Goal: Task Accomplishment & Management: Use online tool/utility

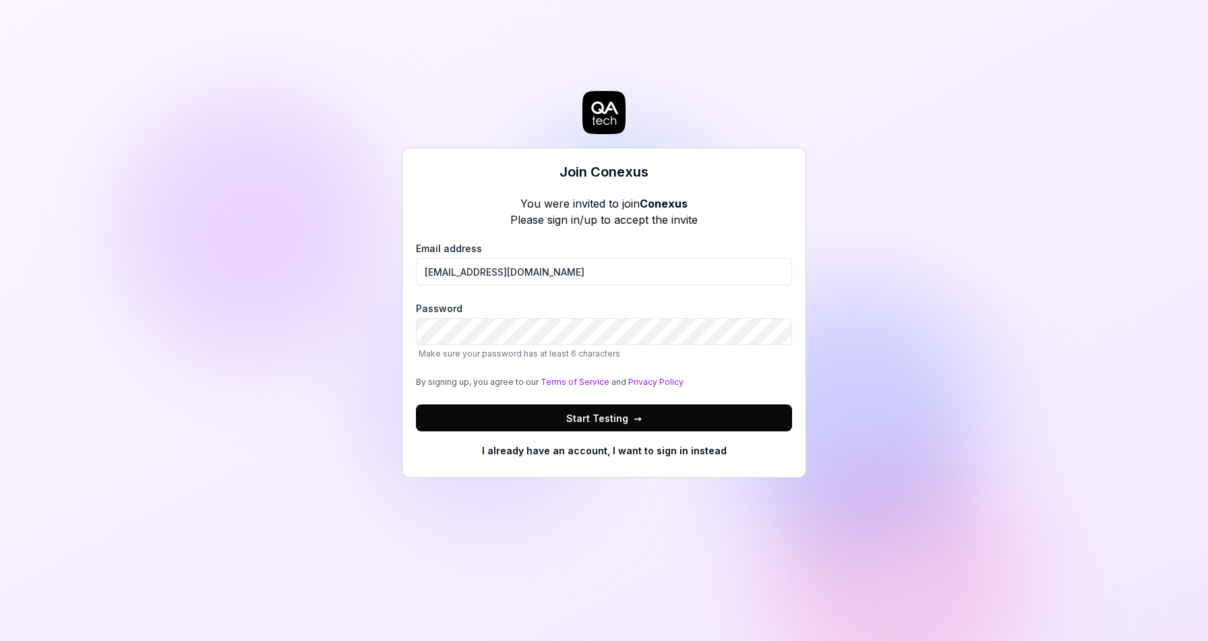
click at [416, 405] on button "Start Testing →" at bounding box center [604, 418] width 376 height 27
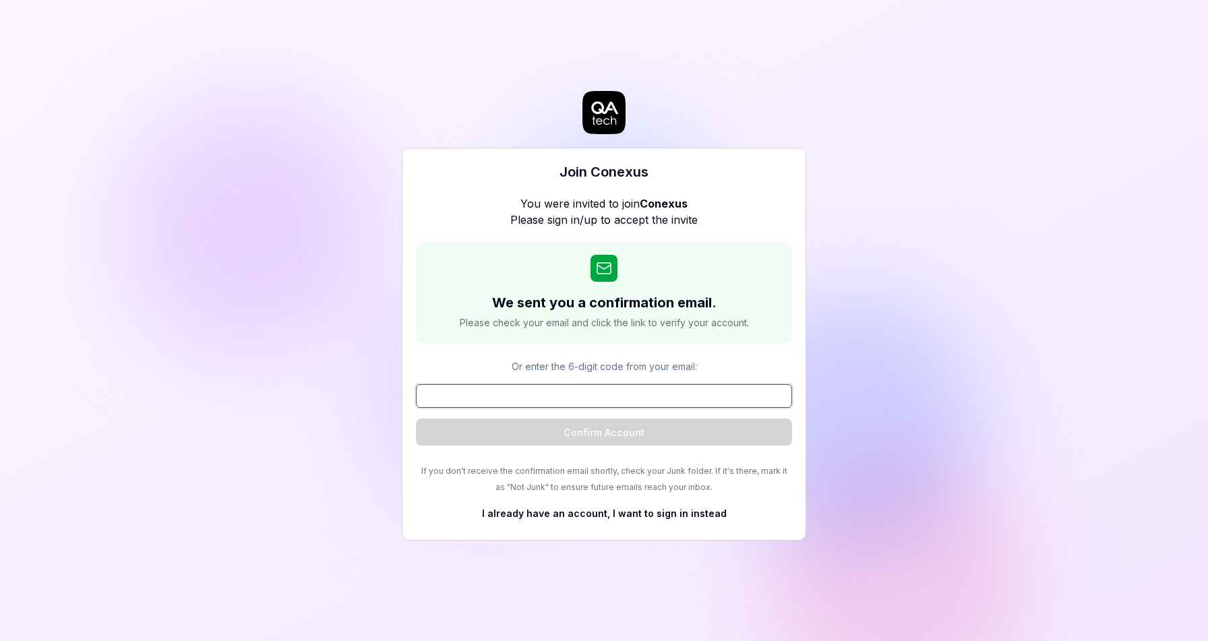
paste input "923931"
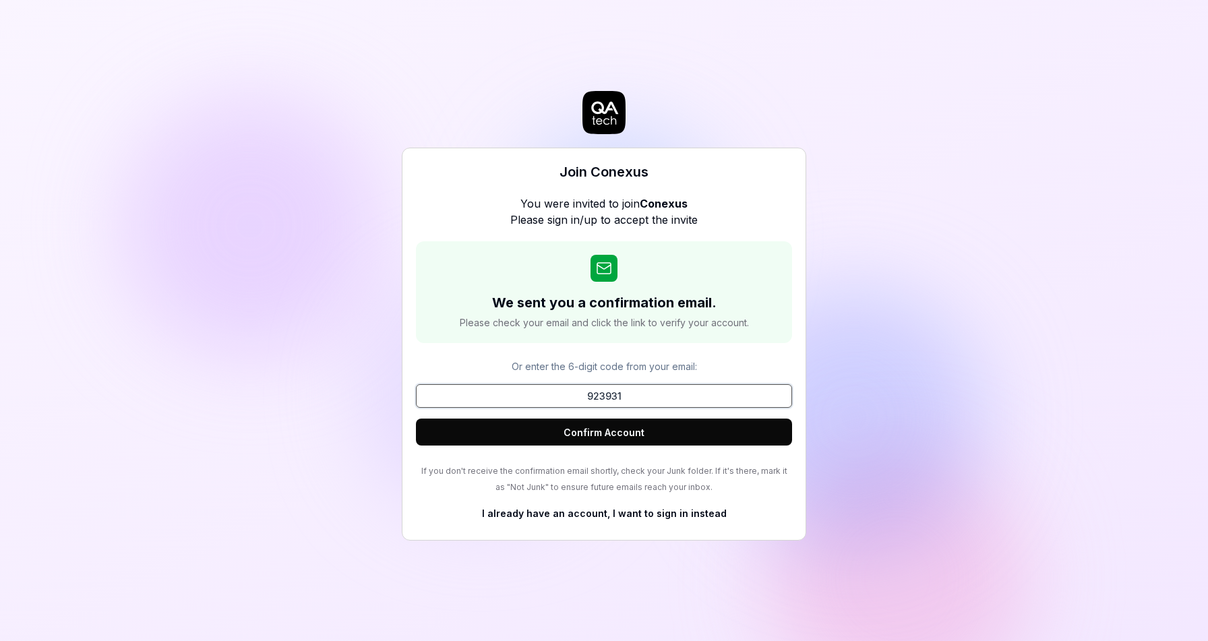
type input "923931"
click at [614, 427] on button "Confirm Account" at bounding box center [604, 432] width 376 height 27
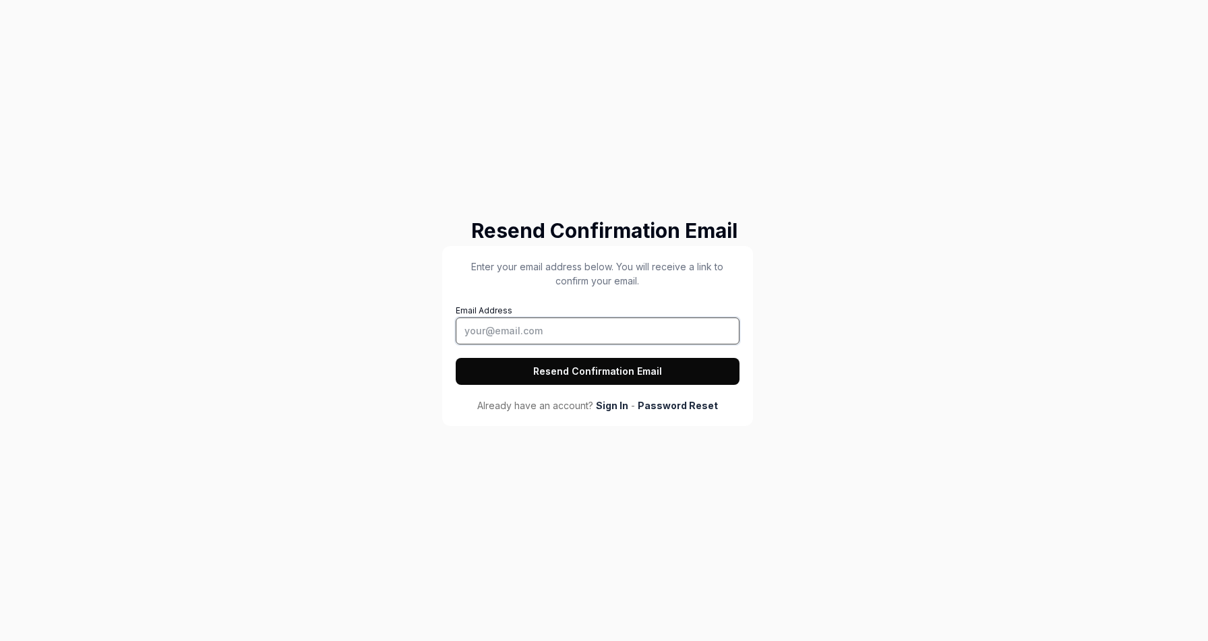
click at [580, 333] on input "Email Address" at bounding box center [598, 331] width 284 height 27
type input "nam.nguyenvan@orientsoftware.com"
click at [456, 358] on button "Resend Confirmation Email" at bounding box center [598, 371] width 284 height 27
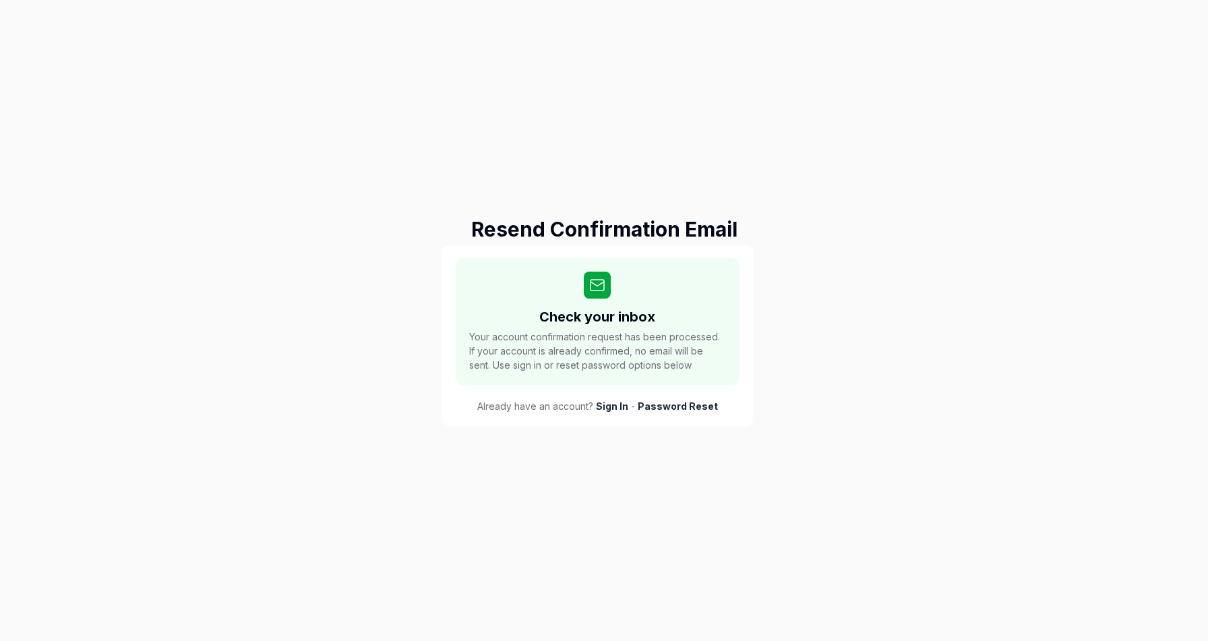
click at [612, 407] on link "Sign In" at bounding box center [612, 406] width 32 height 14
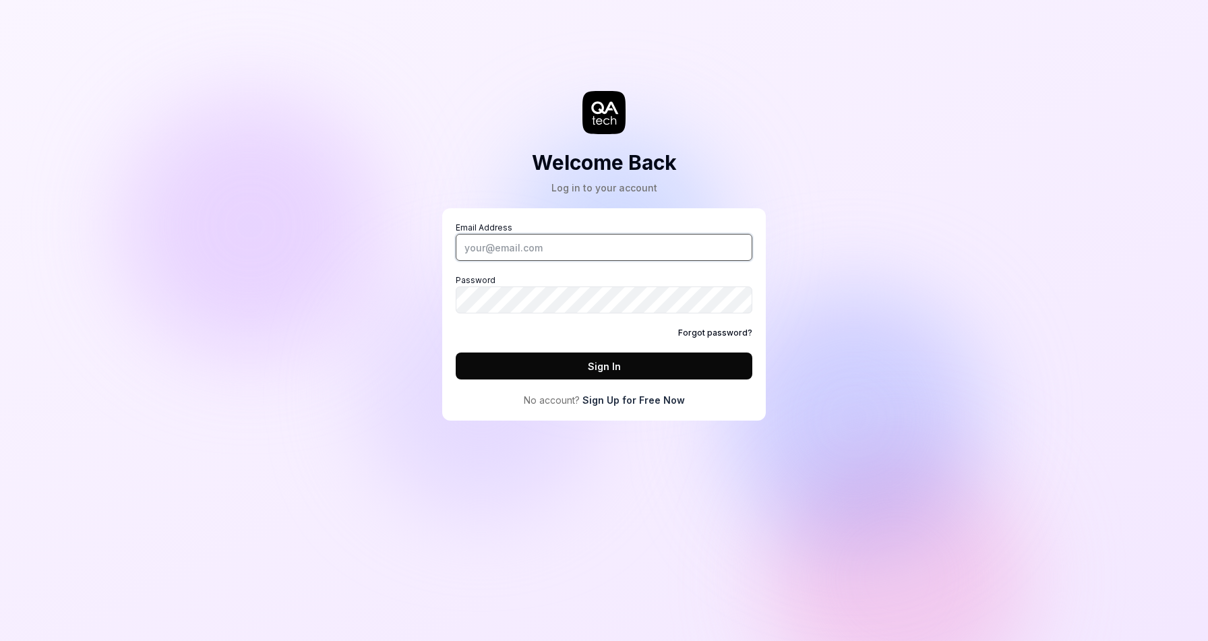
click at [562, 252] on input "Email Address" at bounding box center [604, 247] width 297 height 27
type input "[EMAIL_ADDRESS][DOMAIN_NAME]"
click at [456, 353] on button "Sign In" at bounding box center [604, 366] width 297 height 27
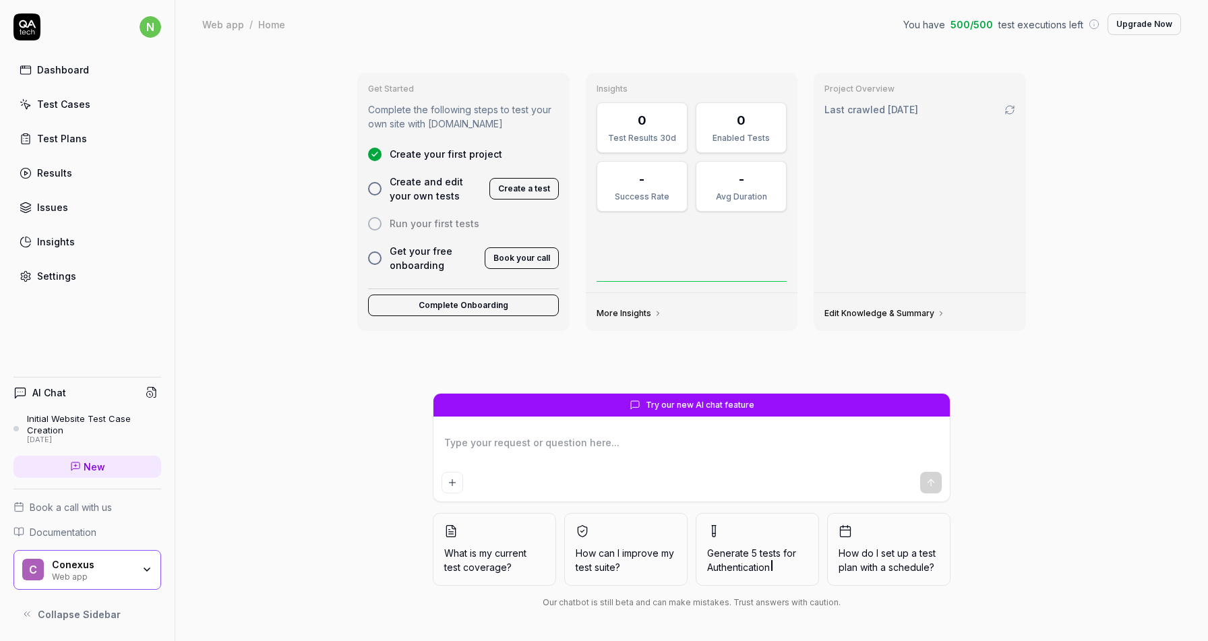
click at [67, 134] on div "Test Plans" at bounding box center [62, 138] width 50 height 14
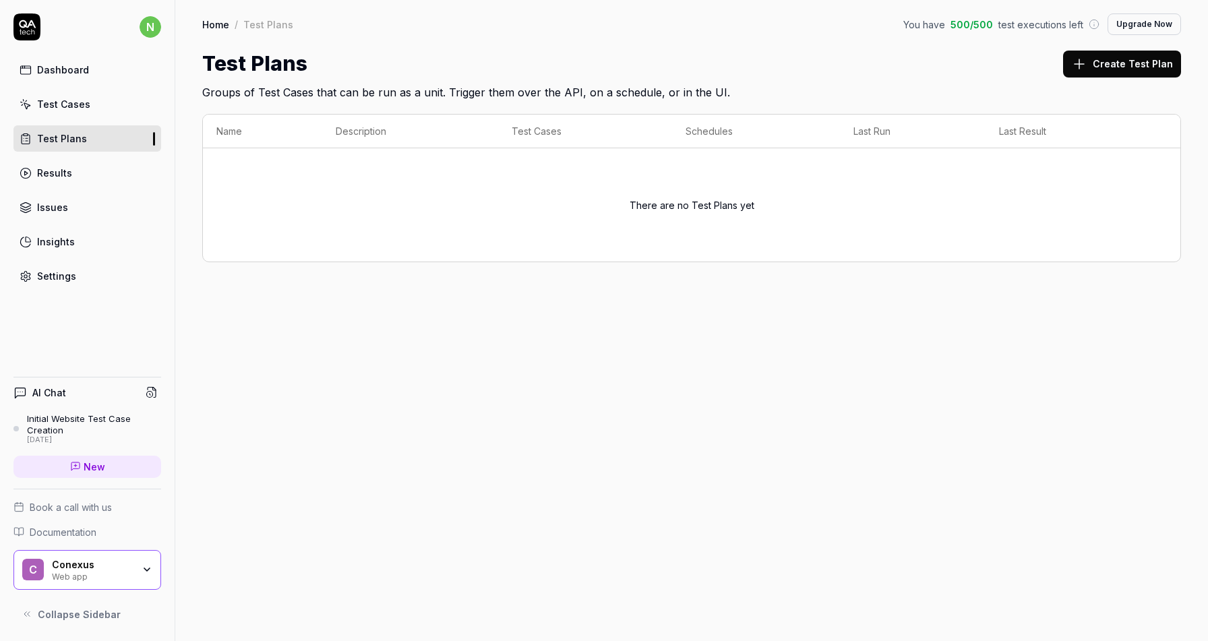
click at [142, 575] on icon "button" at bounding box center [147, 569] width 11 height 11
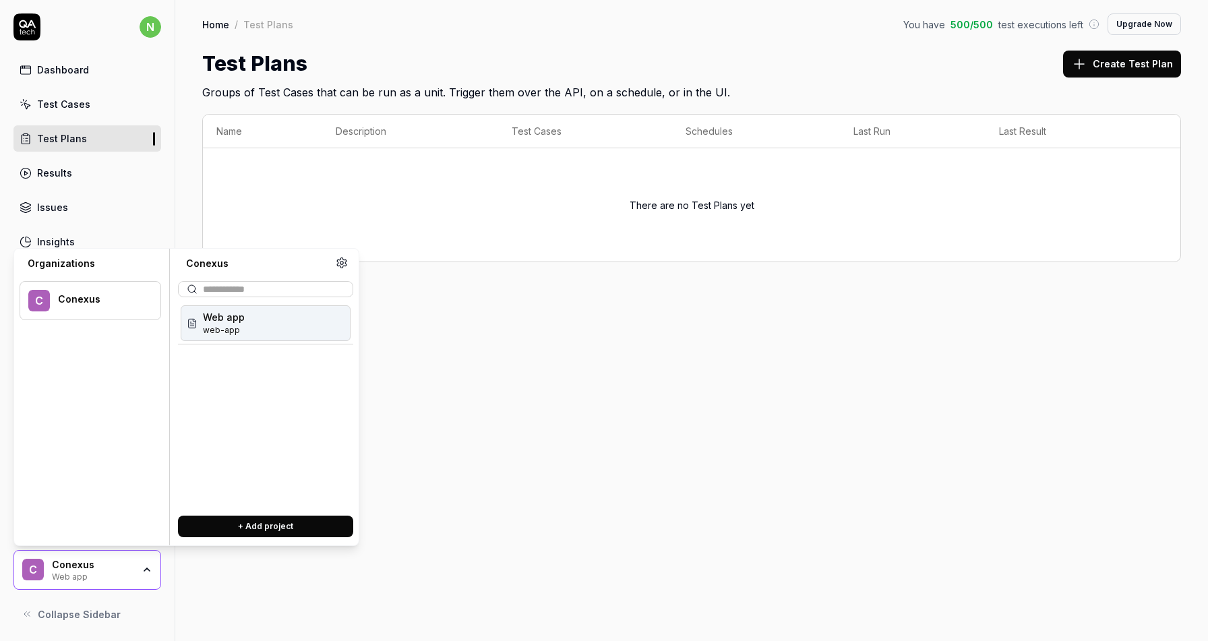
click at [218, 322] on span "Web app" at bounding box center [224, 317] width 42 height 14
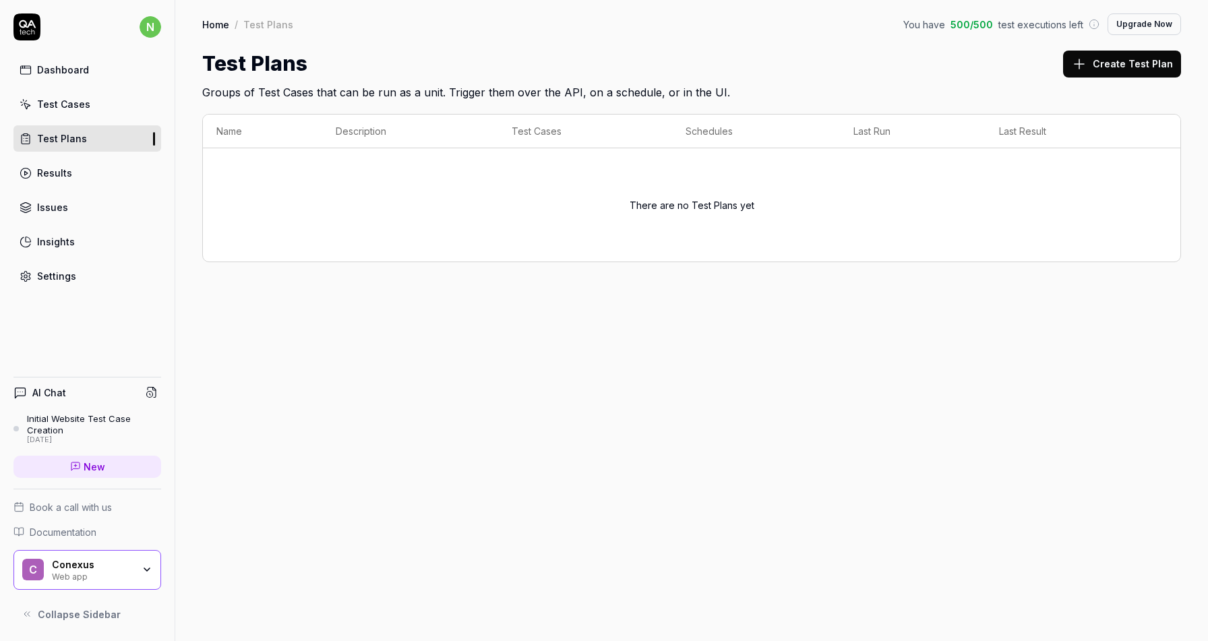
click at [437, 349] on div "Home / Test Plans You have 500 / 500 test executions left Upgrade Now Home / Te…" at bounding box center [691, 320] width 1033 height 641
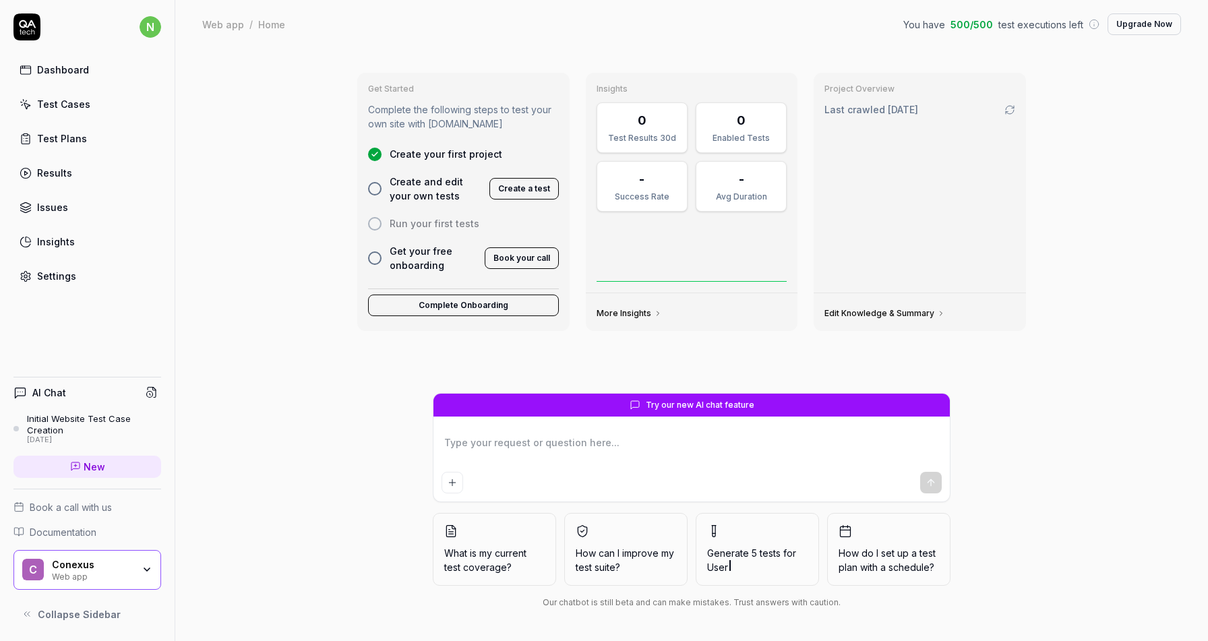
click at [57, 72] on div "Dashboard" at bounding box center [63, 70] width 52 height 14
click at [68, 97] on div "Test Cases" at bounding box center [63, 104] width 53 height 14
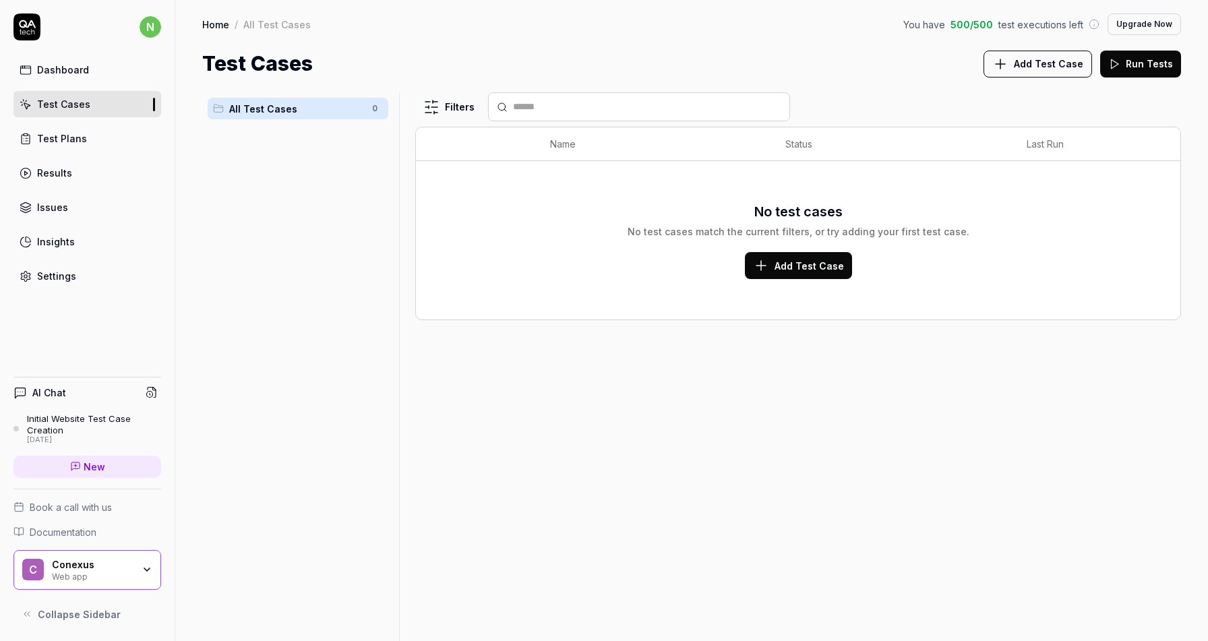
click at [69, 65] on div "Dashboard" at bounding box center [63, 70] width 52 height 14
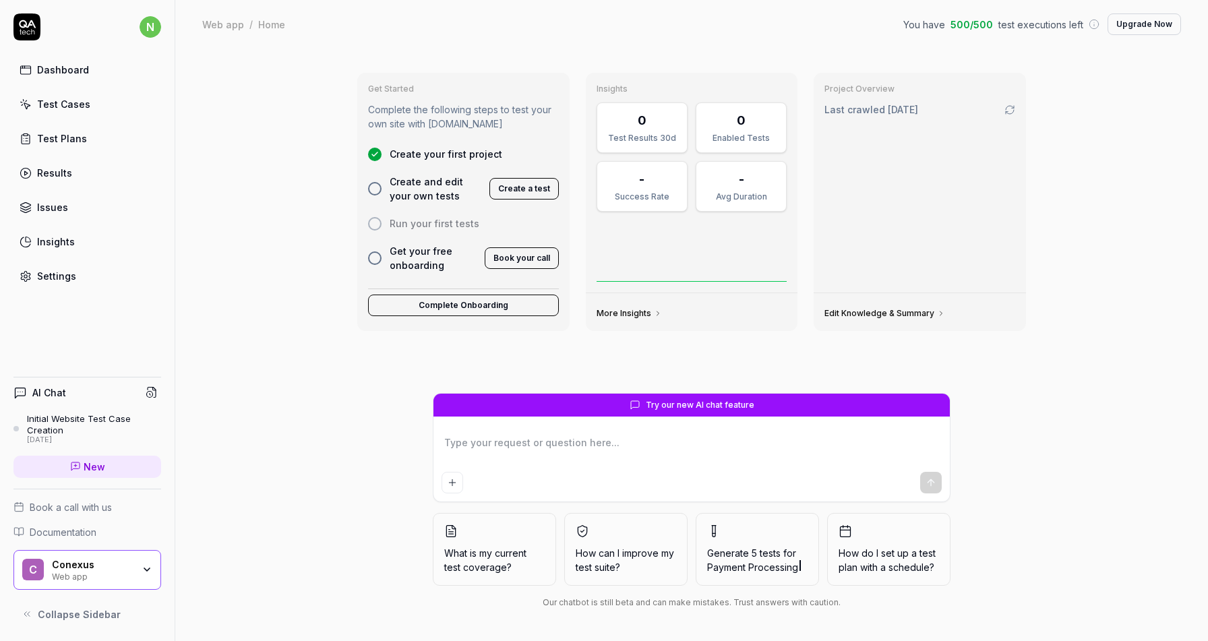
click at [469, 155] on span "Create your first project" at bounding box center [446, 154] width 113 height 14
click at [745, 571] on span "Authentication" at bounding box center [738, 567] width 63 height 11
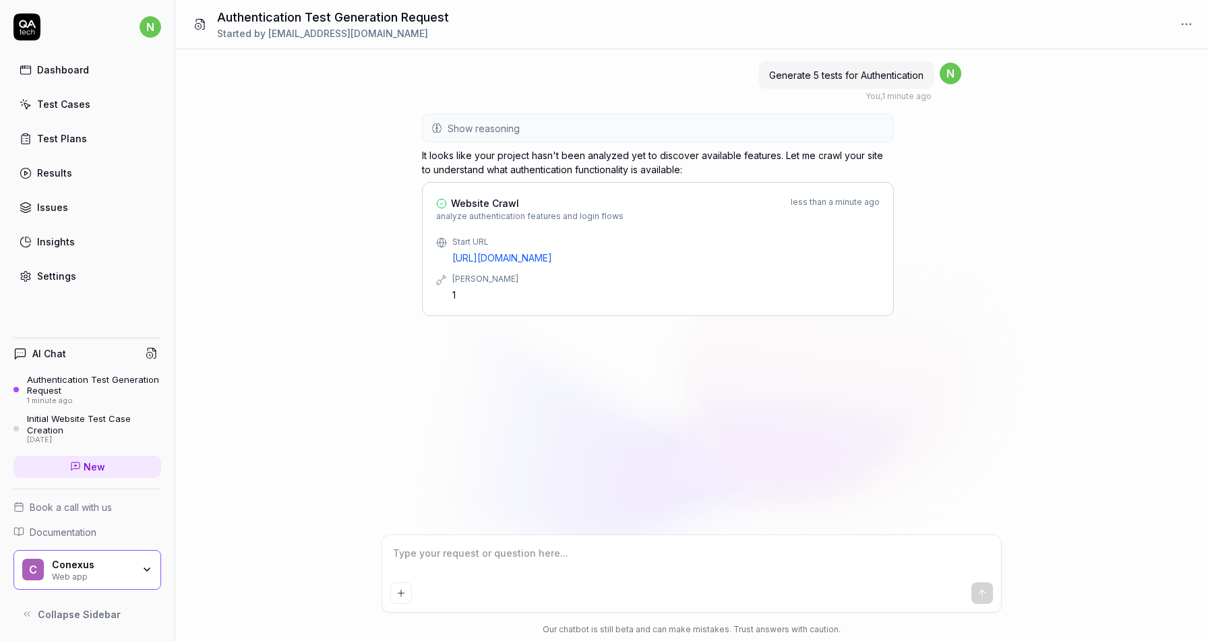
click at [667, 123] on button "Show reasoning" at bounding box center [657, 128] width 469 height 27
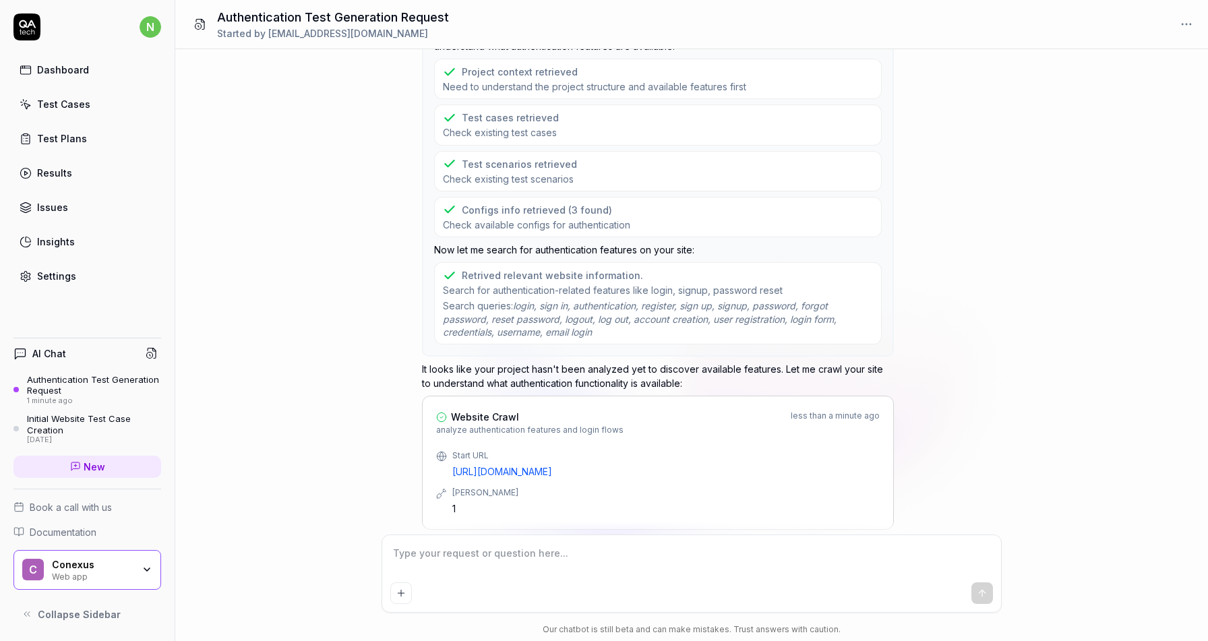
scroll to position [160, 0]
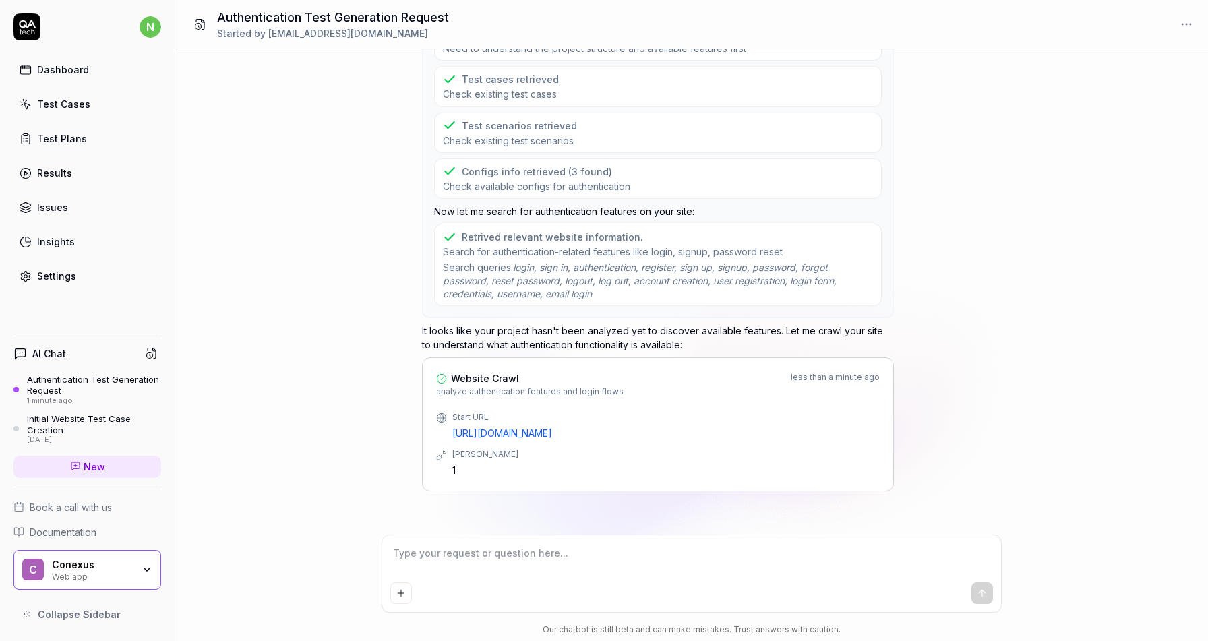
click at [88, 394] on div "Authentication Test Generation Request" at bounding box center [94, 385] width 134 height 22
click at [86, 434] on div "Initial Website Test Case Creation" at bounding box center [94, 424] width 134 height 22
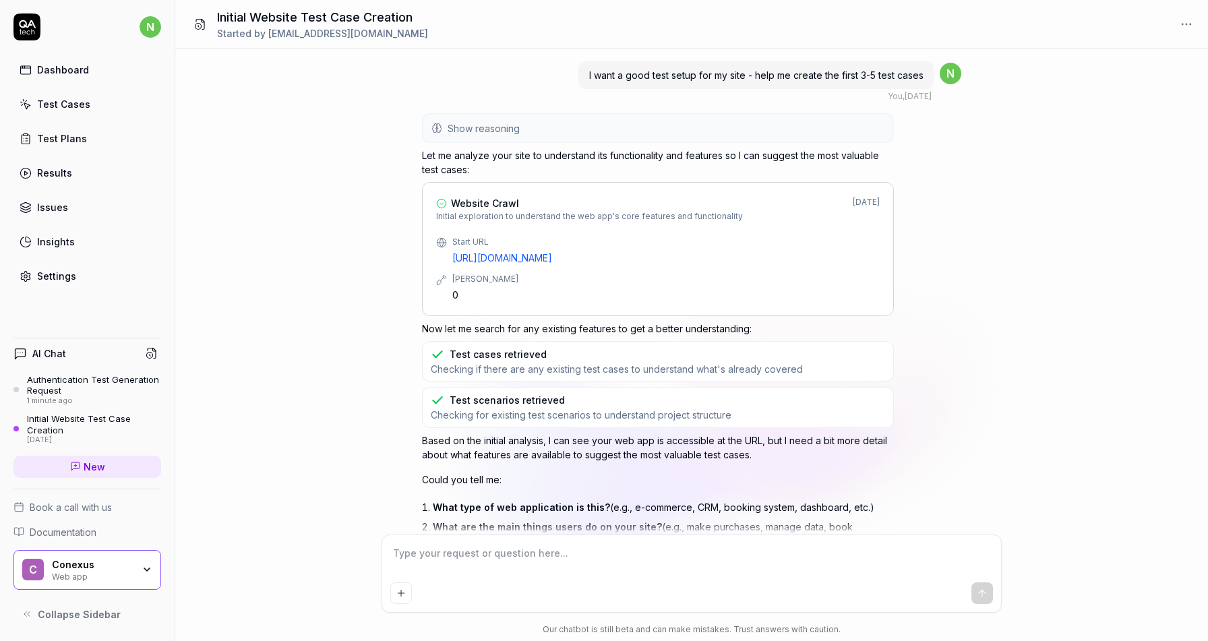
scroll to position [119, 0]
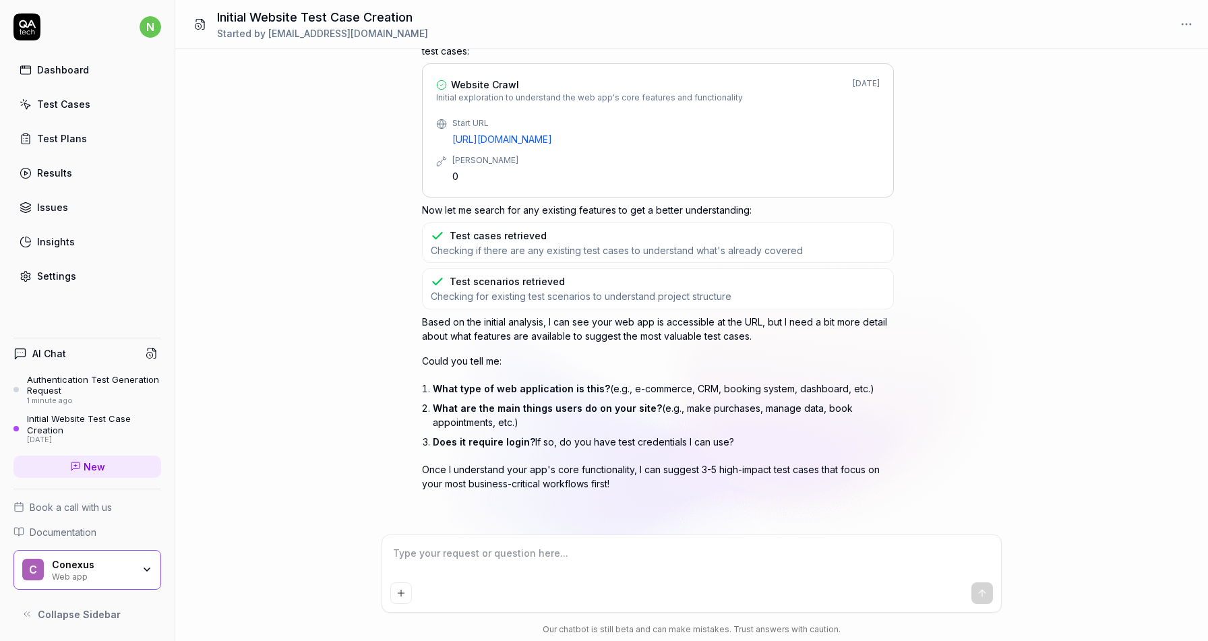
type textarea "*"
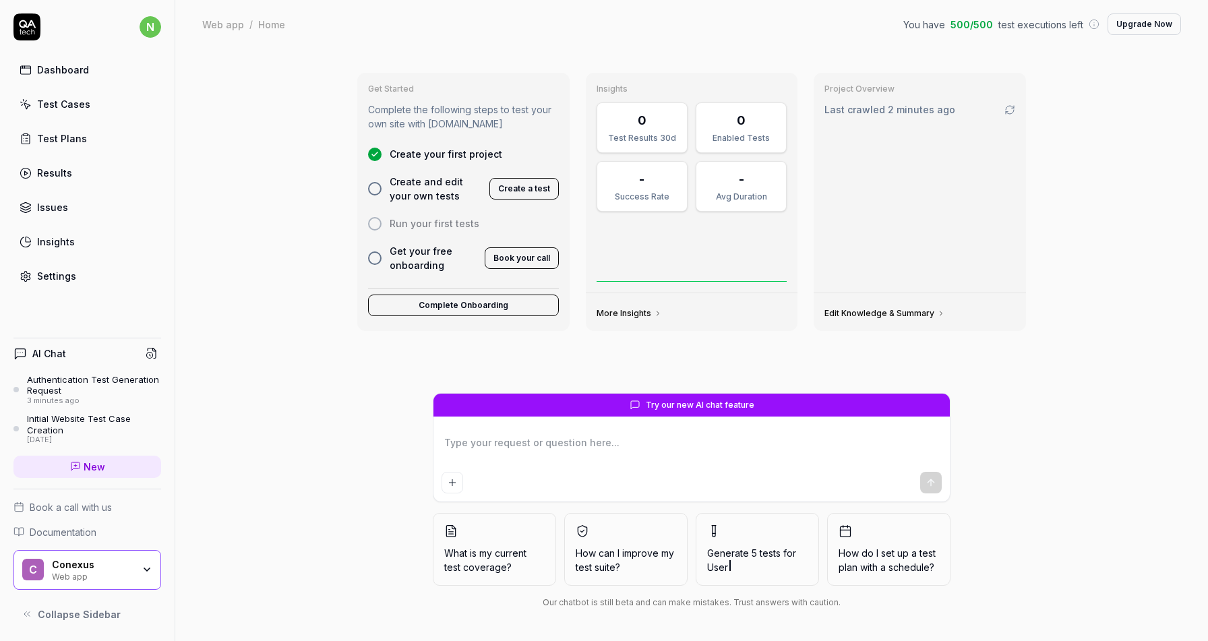
click at [375, 221] on div at bounding box center [374, 223] width 13 height 13
click at [49, 134] on div "Test Plans" at bounding box center [62, 138] width 50 height 14
type textarea "*"
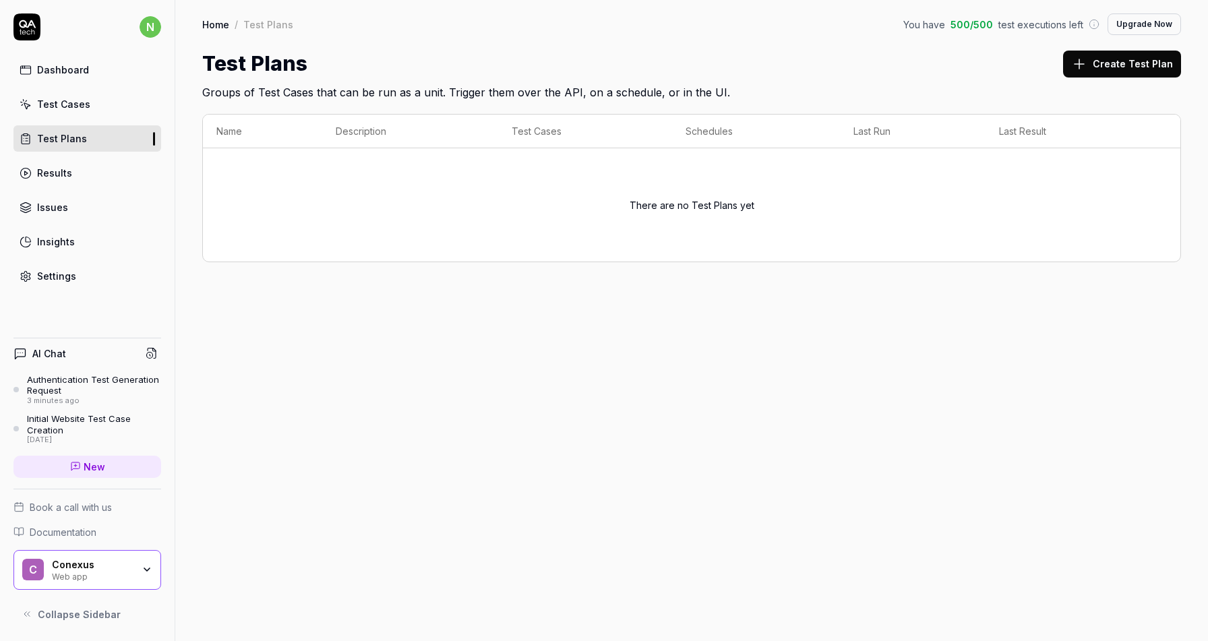
click at [47, 174] on div "Results" at bounding box center [54, 173] width 35 height 14
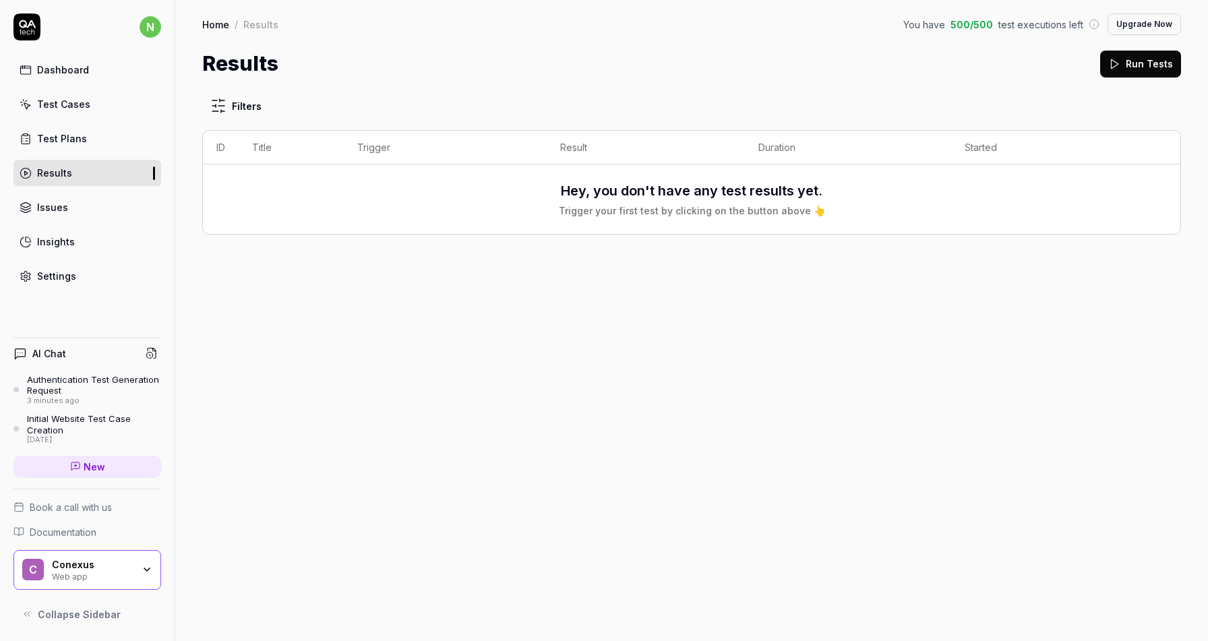
click at [61, 139] on div "Test Plans" at bounding box center [62, 138] width 50 height 14
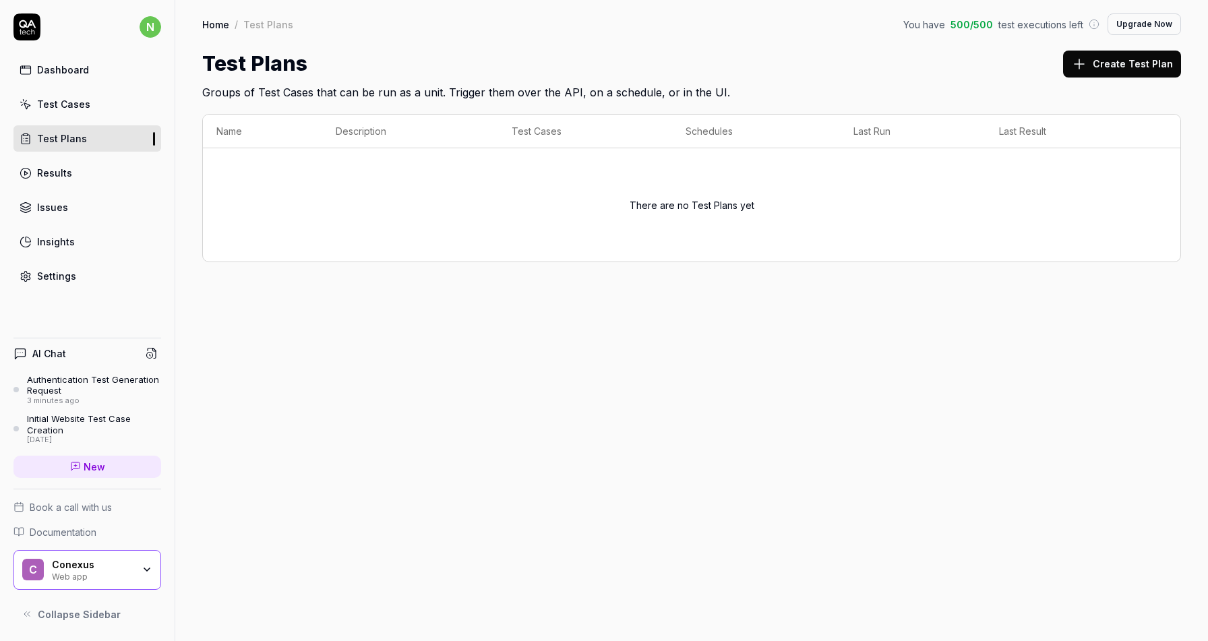
click at [1103, 57] on button "Create Test Plan" at bounding box center [1122, 64] width 118 height 27
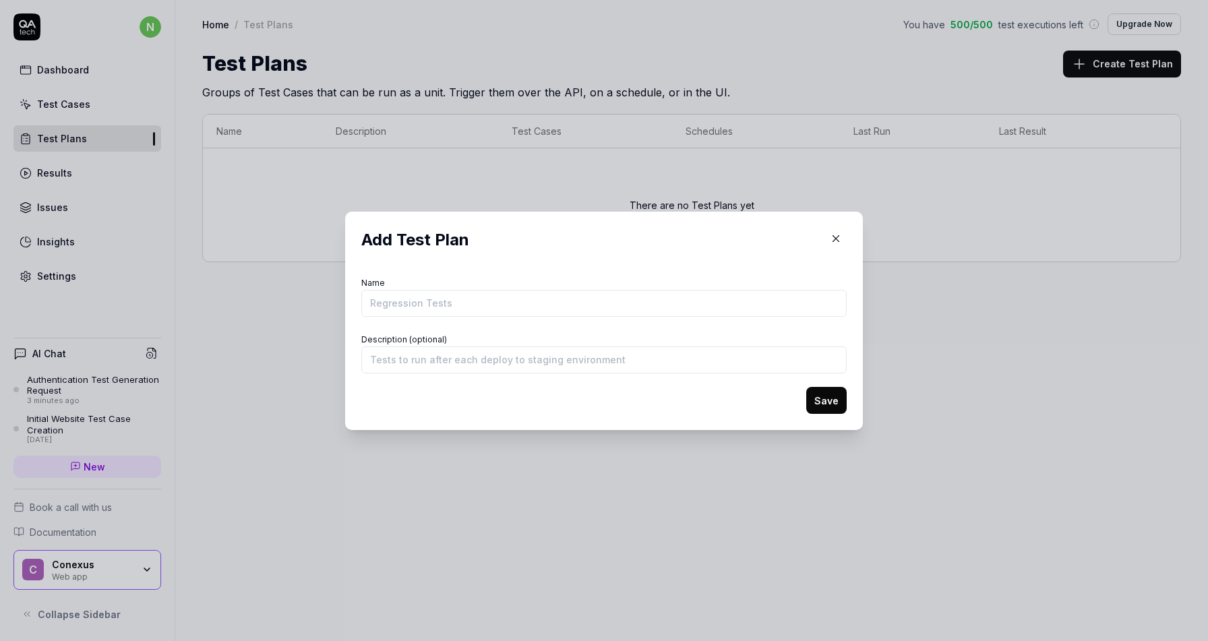
click at [834, 241] on icon "button" at bounding box center [836, 239] width 12 height 12
